Goal: Find specific page/section: Find specific page/section

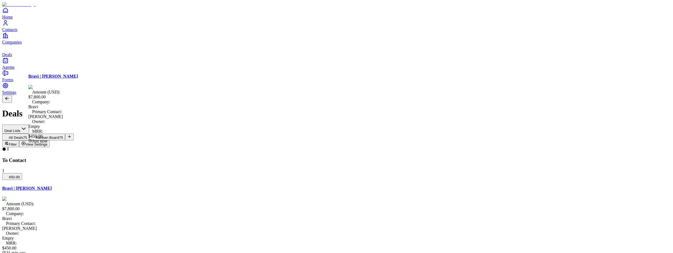
drag, startPoint x: 106, startPoint y: 117, endPoint x: 217, endPoint y: 112, distance: 110.6
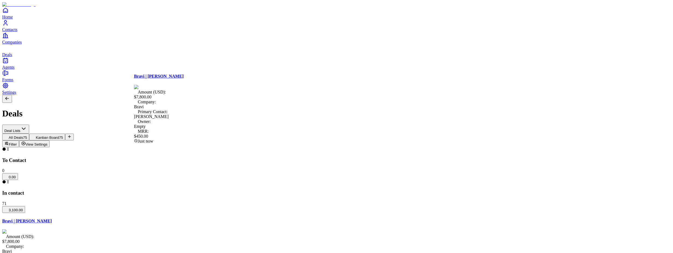
drag, startPoint x: 219, startPoint y: 117, endPoint x: 129, endPoint y: 117, distance: 90.4
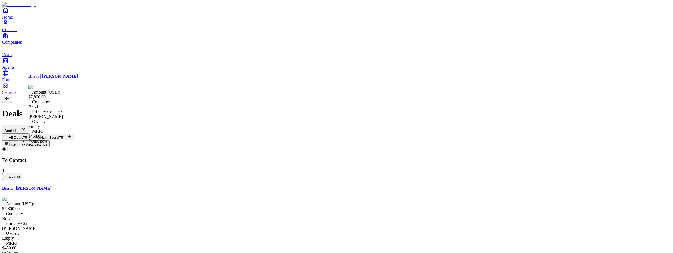
drag, startPoint x: 113, startPoint y: 120, endPoint x: 206, endPoint y: 116, distance: 92.9
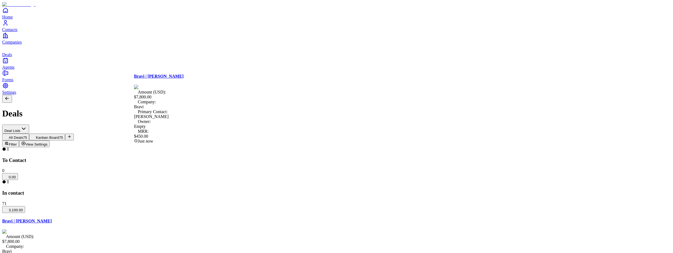
drag, startPoint x: 210, startPoint y: 117, endPoint x: 115, endPoint y: 118, distance: 95.0
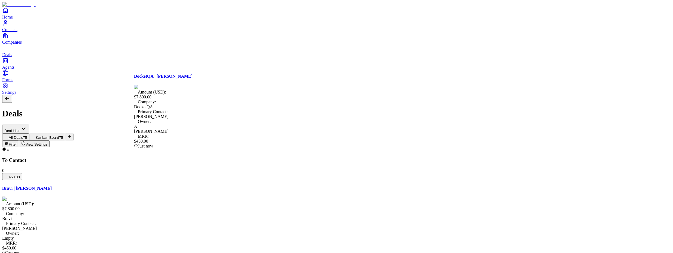
drag, startPoint x: 171, startPoint y: 133, endPoint x: 62, endPoint y: 126, distance: 110.2
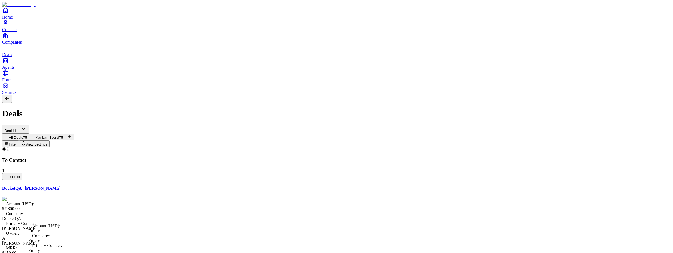
drag, startPoint x: 98, startPoint y: 126, endPoint x: 192, endPoint y: 121, distance: 94.3
